Goal: Register for event/course

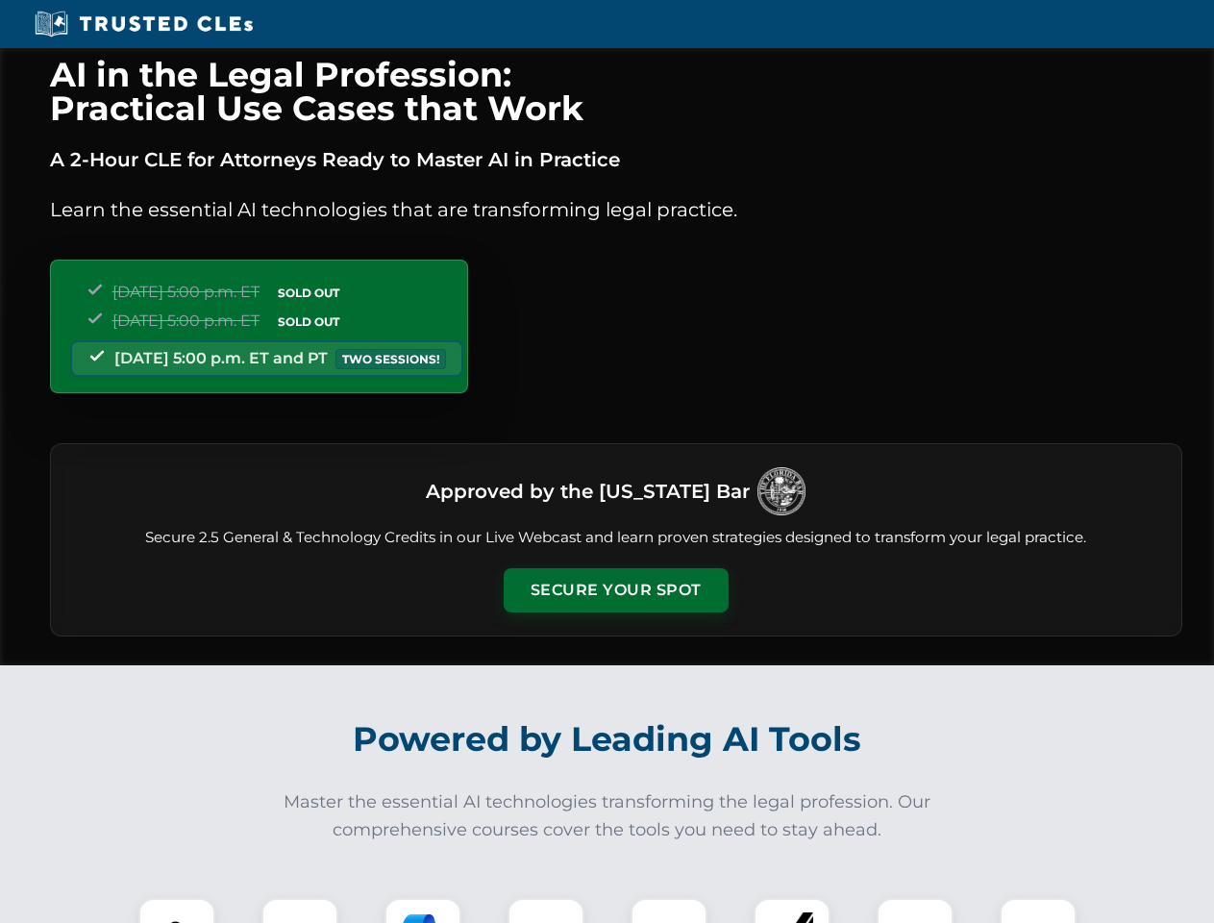
click at [615, 590] on button "Secure Your Spot" at bounding box center [616, 590] width 225 height 44
click at [177, 910] on img at bounding box center [177, 937] width 56 height 56
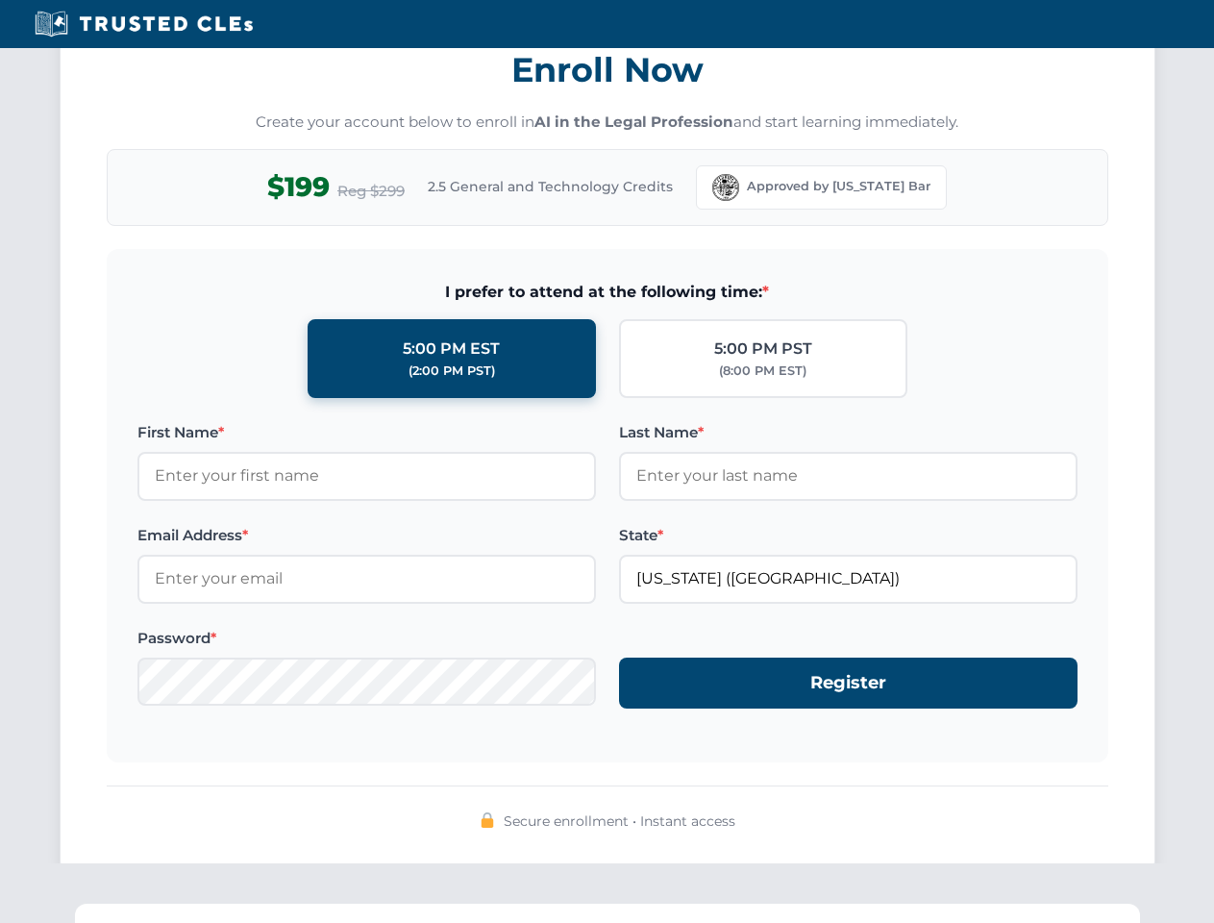
scroll to position [1887, 0]
